Goal: Communication & Community: Answer question/provide support

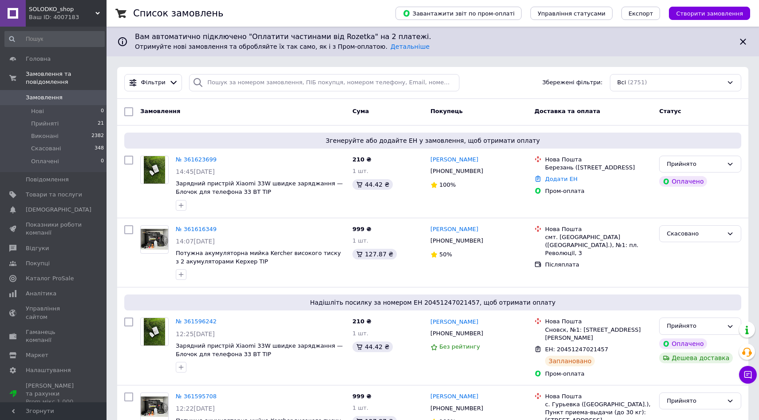
click at [62, 19] on div "Ваш ID: 4007183" at bounding box center [68, 17] width 78 height 8
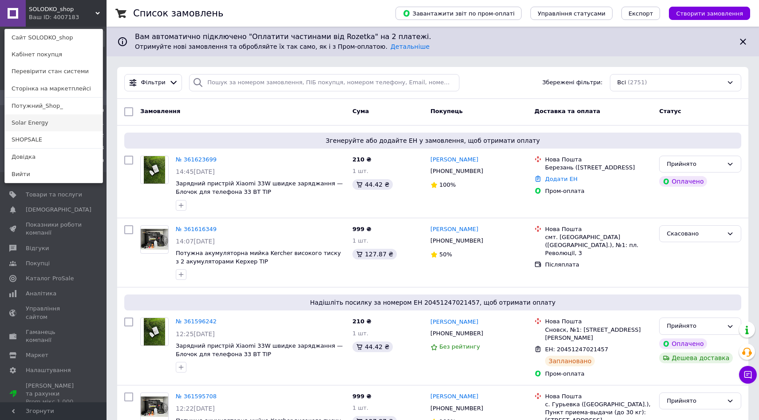
click at [34, 123] on link "Solar Energy" at bounding box center [54, 123] width 98 height 17
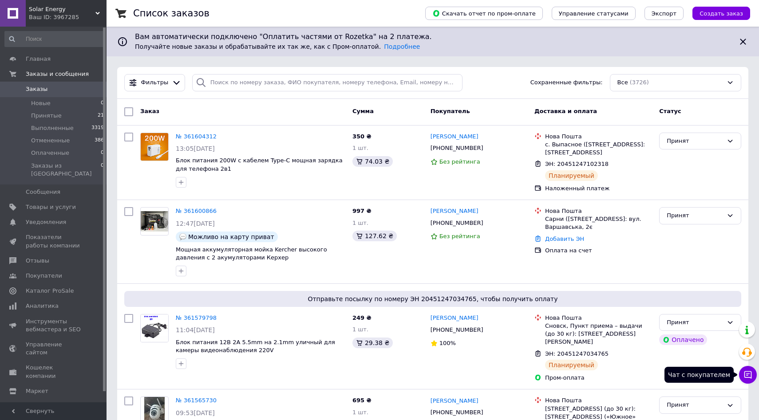
click at [745, 376] on icon at bounding box center [748, 375] width 9 height 9
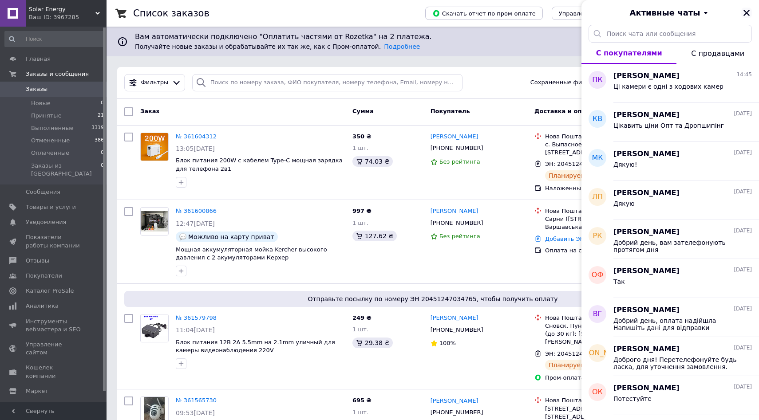
click at [748, 14] on icon "Закрыть" at bounding box center [747, 13] width 6 height 6
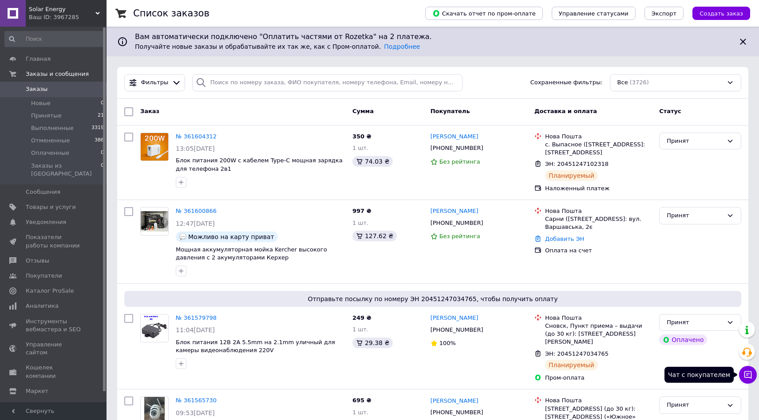
click at [754, 370] on button "Чат с покупателем" at bounding box center [748, 375] width 18 height 18
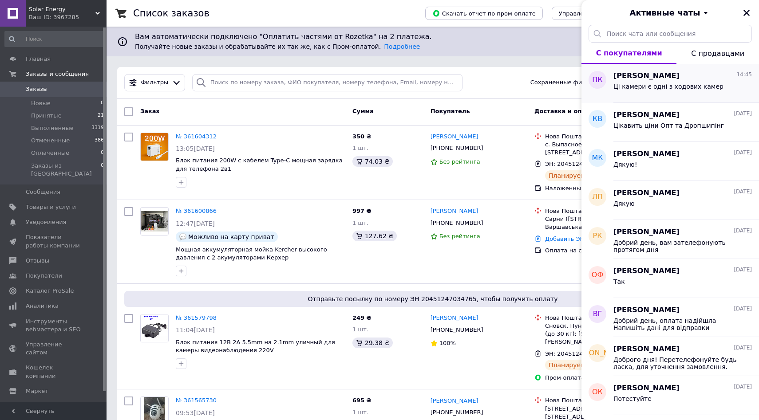
click at [669, 85] on span "Ці камери є одні з ходових камер" at bounding box center [669, 86] width 110 height 7
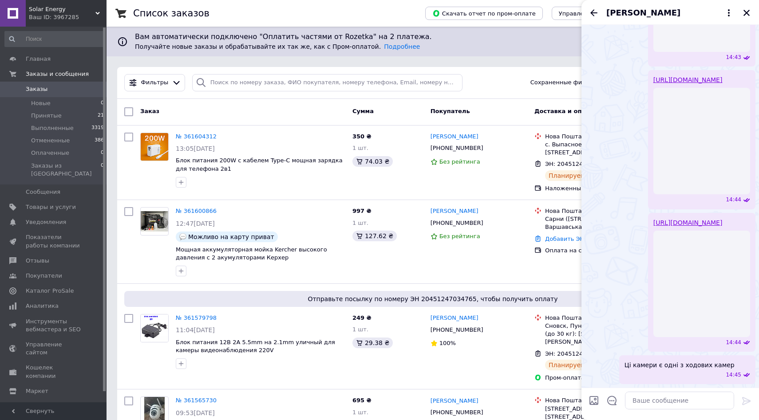
scroll to position [1953, 0]
click at [665, 400] on textarea at bounding box center [679, 401] width 109 height 18
paste textarea "20451247237398"
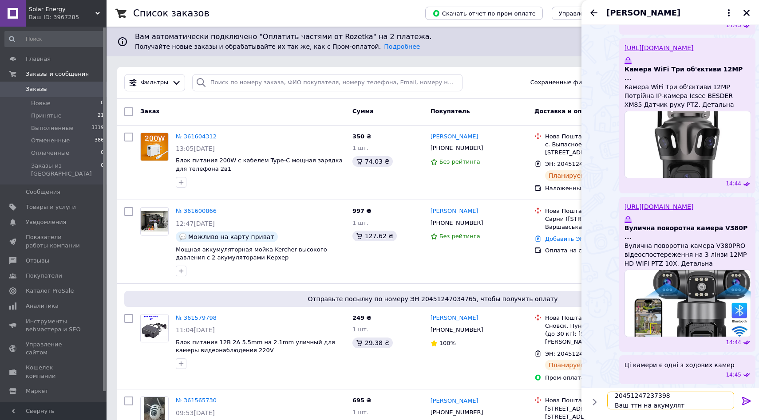
scroll to position [1, 0]
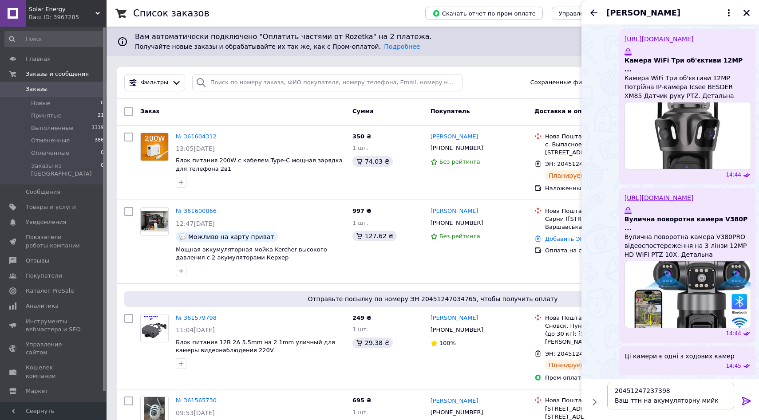
type textarea "20451247237398 Ваш ттн на акумуляторну мийку"
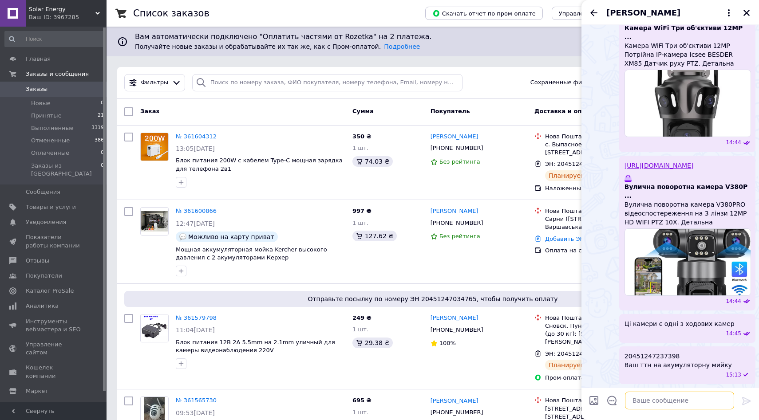
scroll to position [1987, 0]
click at [593, 16] on icon "Назад" at bounding box center [594, 13] width 11 height 11
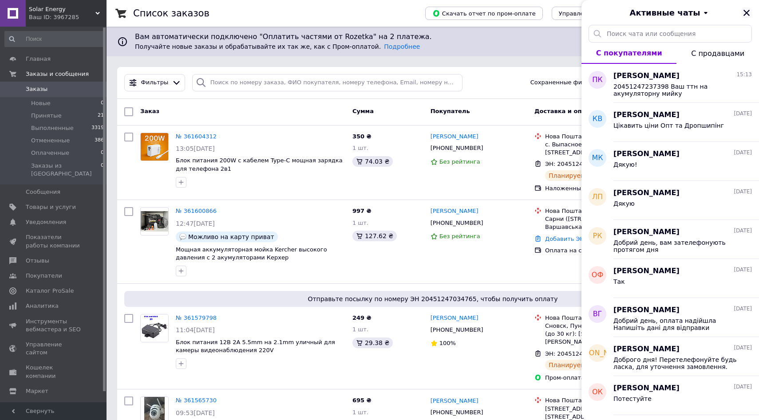
click at [745, 12] on icon "Закрыть" at bounding box center [747, 13] width 8 height 8
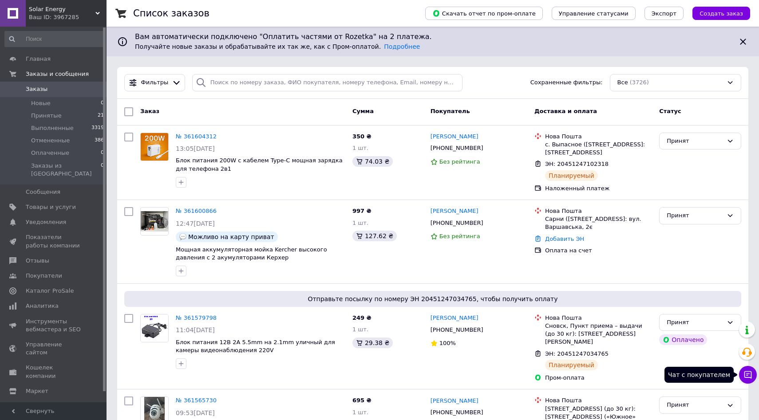
click at [753, 377] on button "Чат с покупателем" at bounding box center [748, 375] width 18 height 18
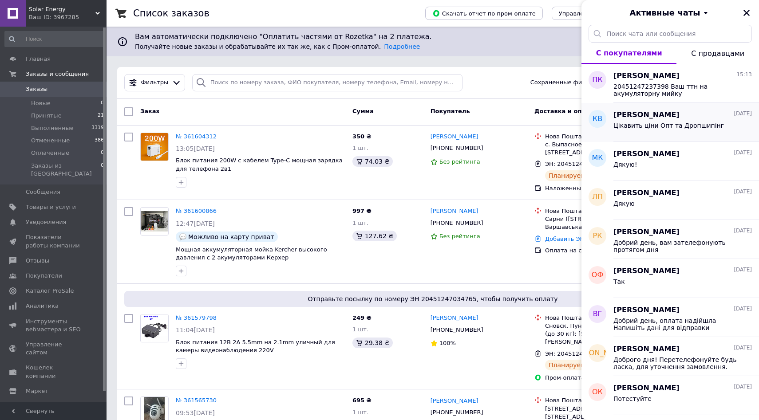
click at [712, 139] on div "[PERSON_NAME] [DATE] Цікавить ціни Опт та Дропшипінг" at bounding box center [687, 122] width 146 height 39
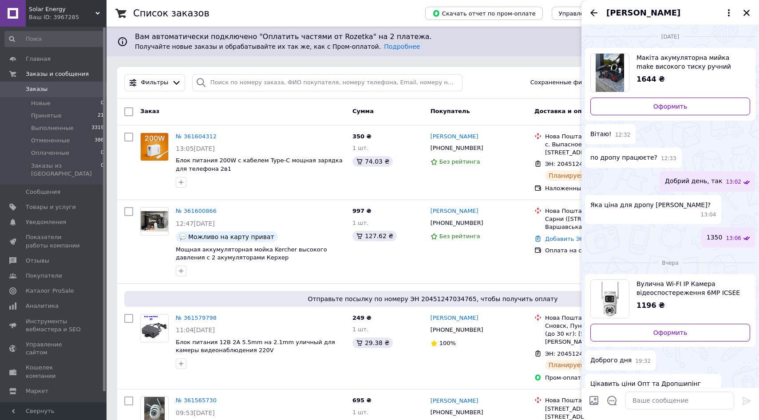
scroll to position [1, 0]
click at [702, 58] on span "Макіта акумуляторна мийка make високого тиску ручний керхер для авто" at bounding box center [690, 61] width 107 height 18
click at [745, 10] on icon "Закрыть" at bounding box center [747, 13] width 8 height 8
